Goal: Navigation & Orientation: Go to known website

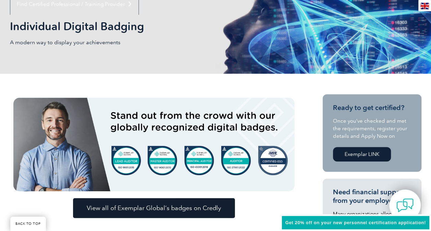
scroll to position [103, 0]
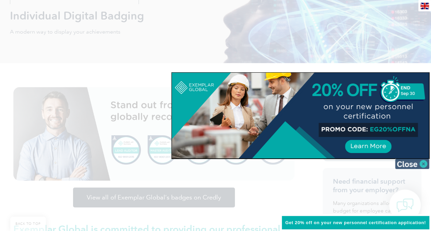
click at [413, 162] on img at bounding box center [412, 164] width 34 height 10
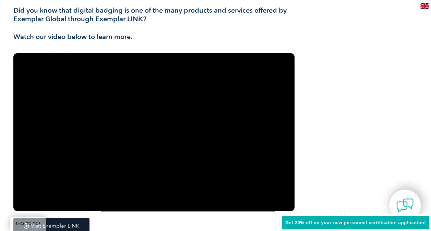
scroll to position [1132, 0]
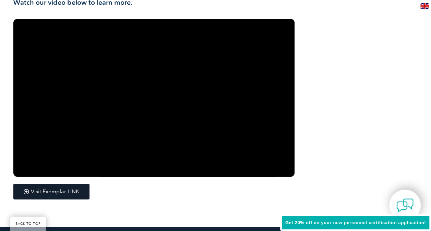
click at [62, 191] on span "Visit Exemplar LINK" at bounding box center [55, 191] width 48 height 5
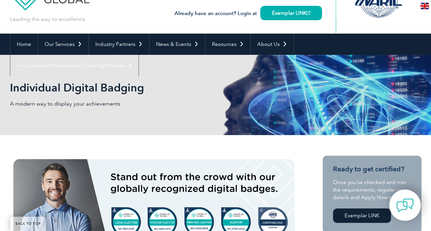
scroll to position [69, 0]
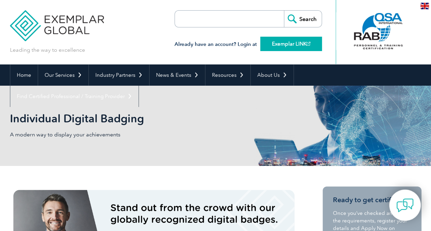
click at [280, 43] on link "Exemplar LINK" at bounding box center [291, 44] width 62 height 14
